Goal: Navigation & Orientation: Find specific page/section

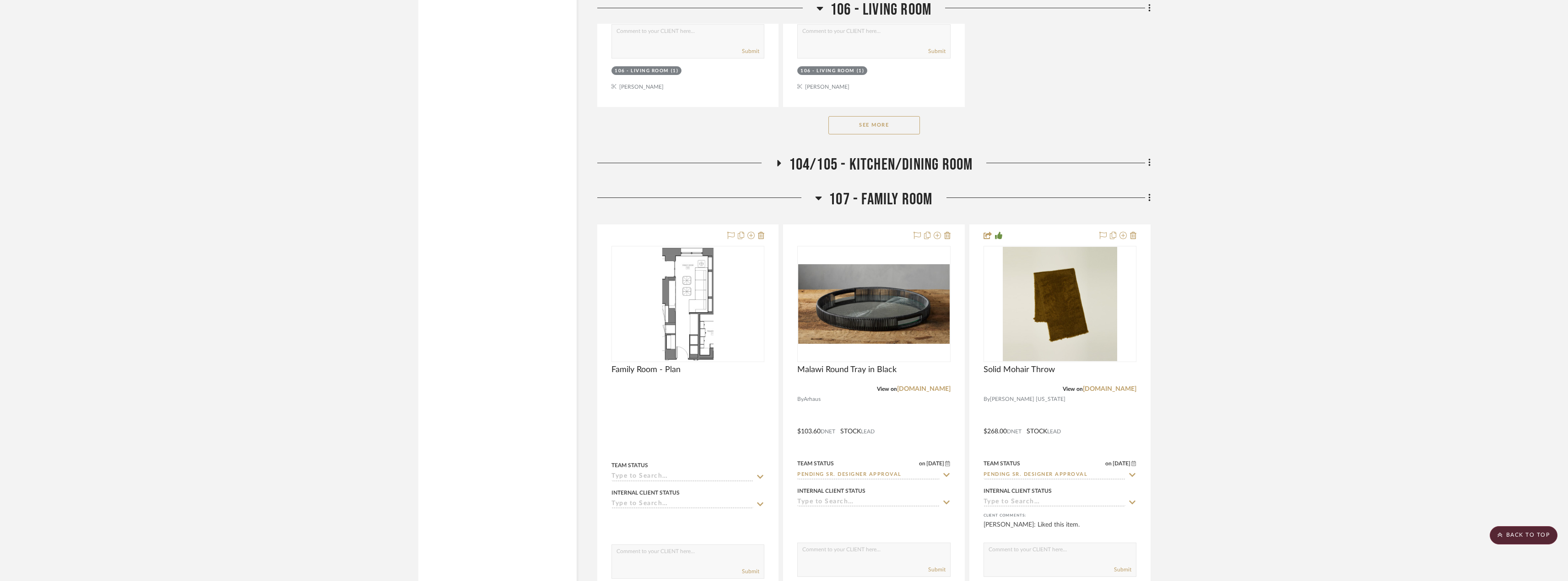
scroll to position [3751, 0]
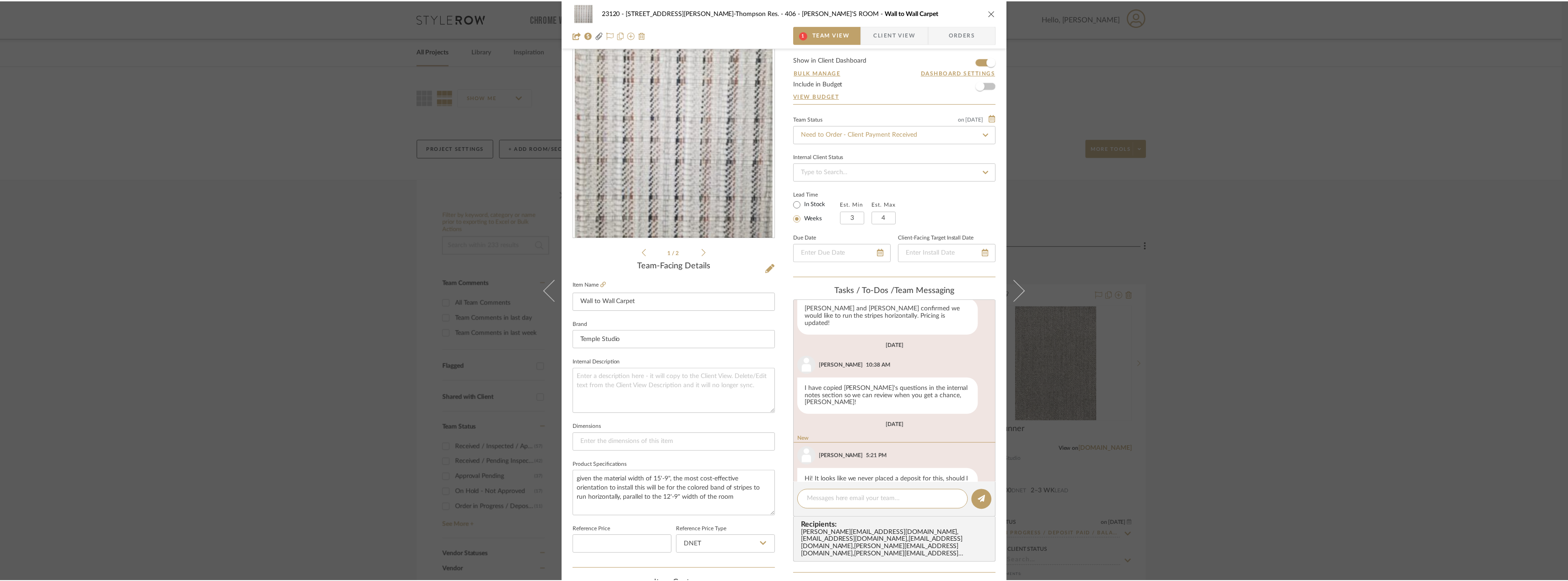
scroll to position [194, 0]
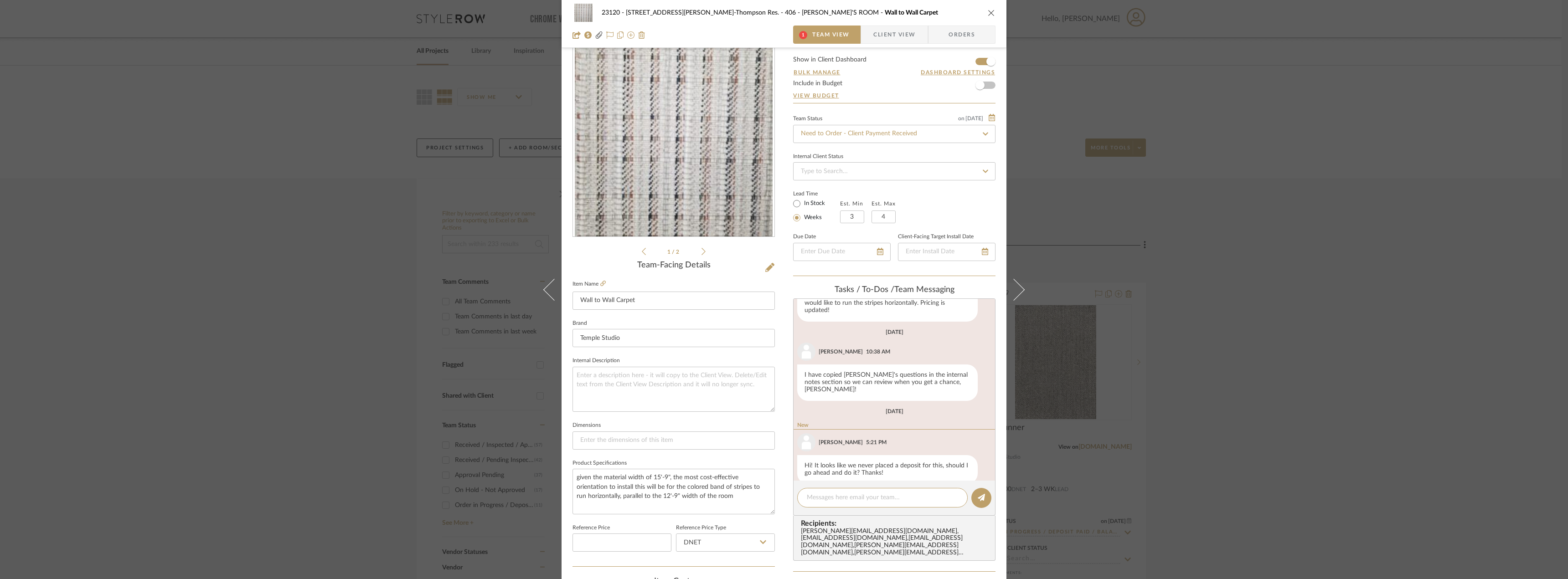
click at [1240, 323] on div "23120 - 239 Dean St, Unwin-Thompson Res. 406 - TIMMY'S ROOM Wall to Wall Carpet…" at bounding box center [784, 289] width 1568 height 579
